Goal: Check status: Check status

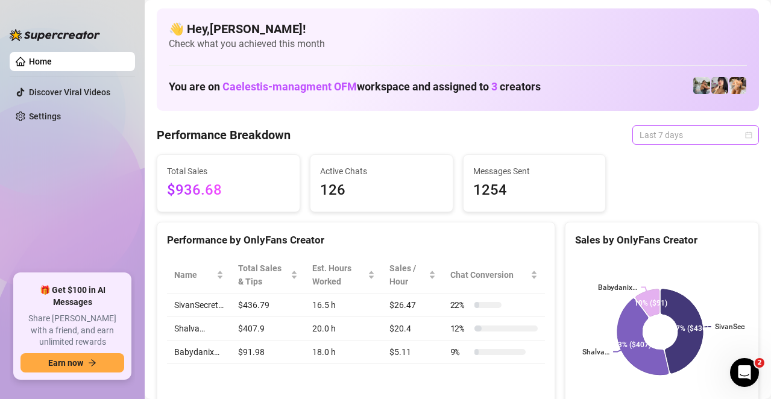
click at [739, 144] on div "Last 7 days" at bounding box center [695, 134] width 127 height 19
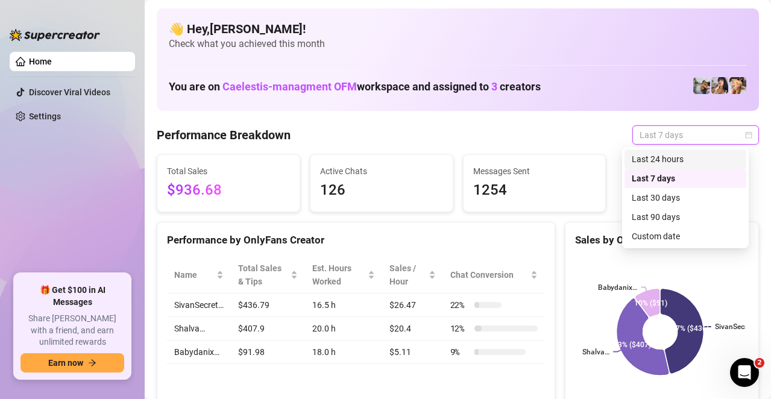
click at [697, 159] on div "Last 24 hours" at bounding box center [684, 158] width 107 height 13
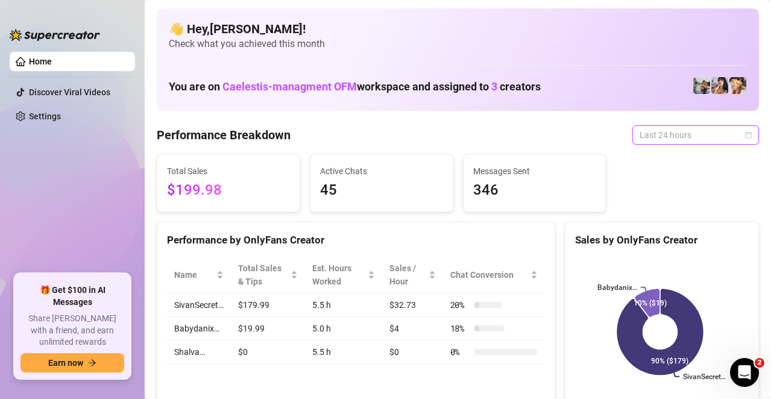
click at [683, 143] on span "Last 24 hours" at bounding box center [695, 135] width 112 height 18
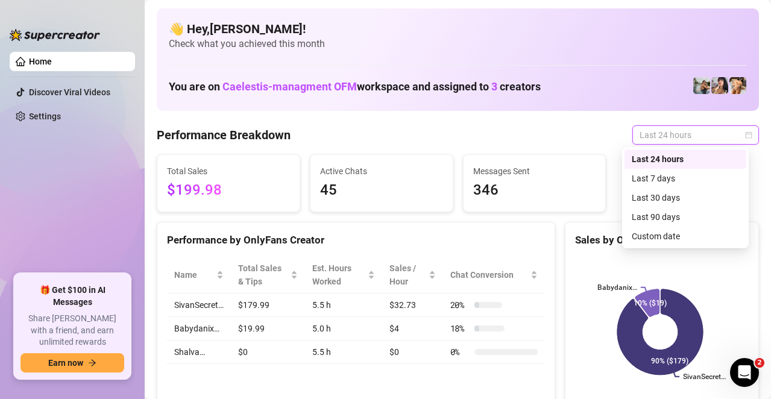
click at [744, 134] on div "Last 24 hours" at bounding box center [695, 134] width 127 height 19
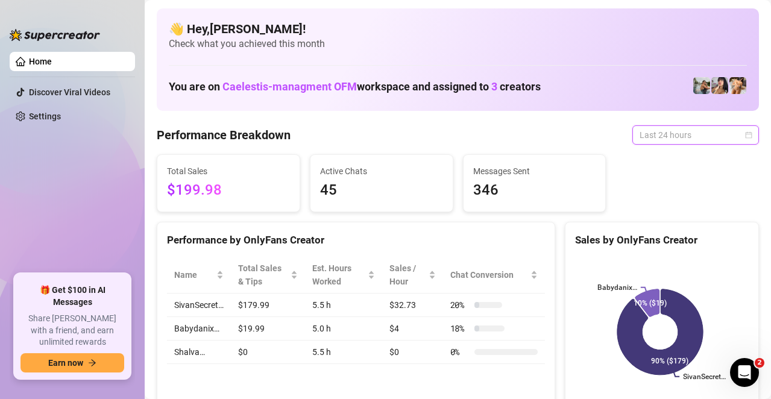
click at [745, 133] on div "Last 24 hours" at bounding box center [695, 134] width 127 height 19
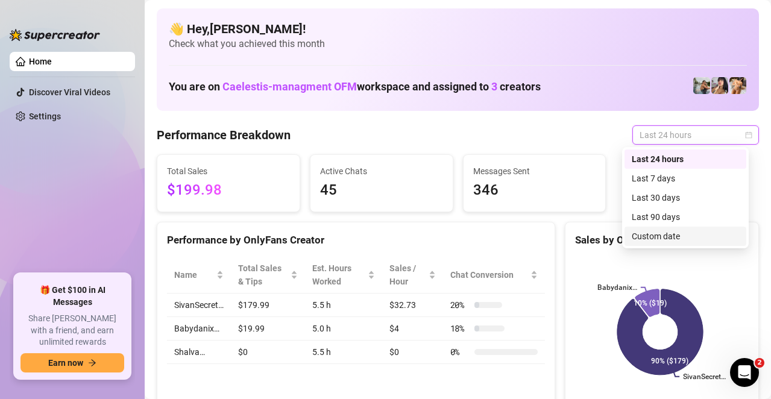
click at [731, 243] on div "Custom date" at bounding box center [685, 236] width 122 height 19
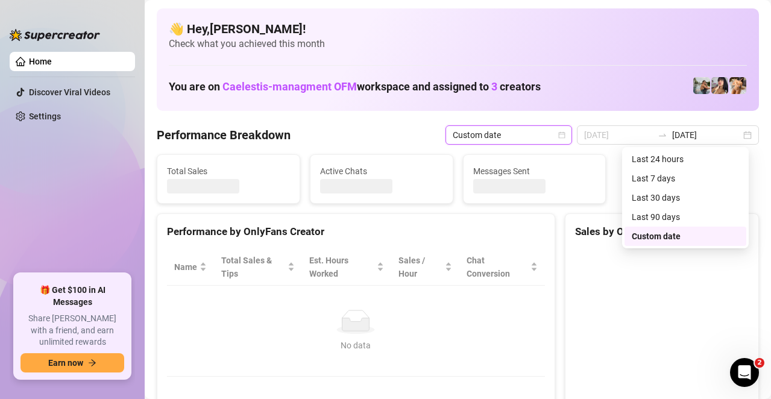
click at [687, 241] on div at bounding box center [661, 339] width 193 height 200
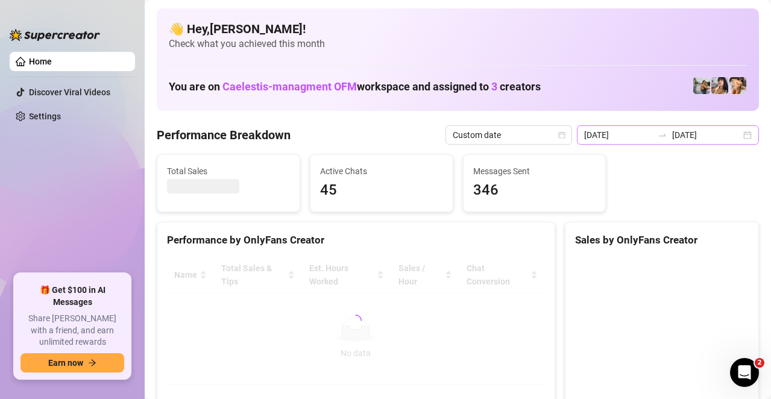
click at [663, 136] on icon "swap-right" at bounding box center [662, 135] width 10 height 10
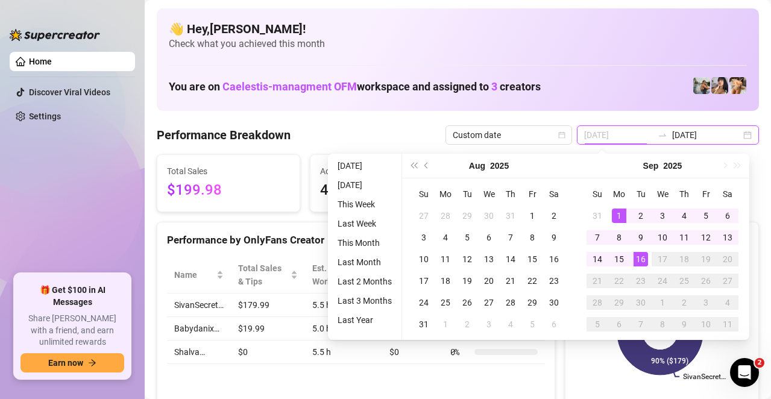
type input "[DATE]"
click at [614, 220] on div "1" at bounding box center [619, 215] width 14 height 14
type input "[DATE]"
click at [641, 262] on div "16" at bounding box center [640, 259] width 14 height 14
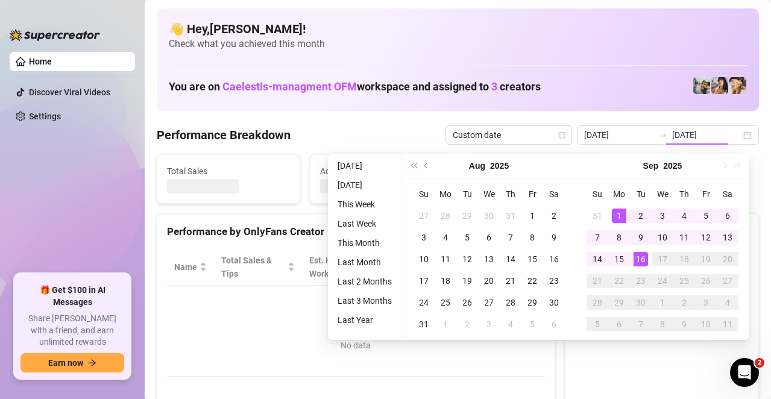
type input "[DATE]"
